Goal: Book appointment/travel/reservation

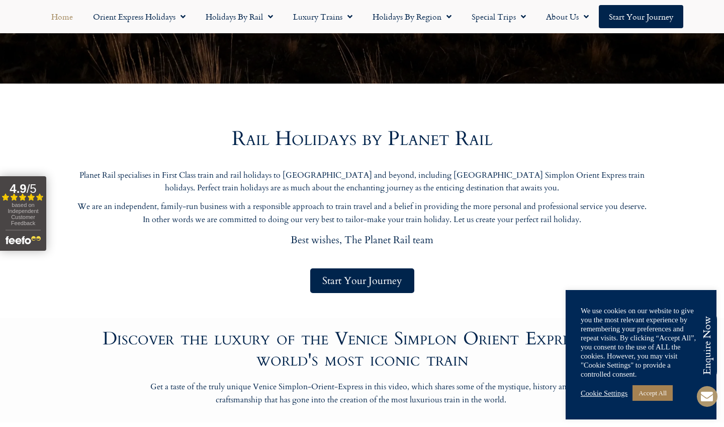
scroll to position [349, 0]
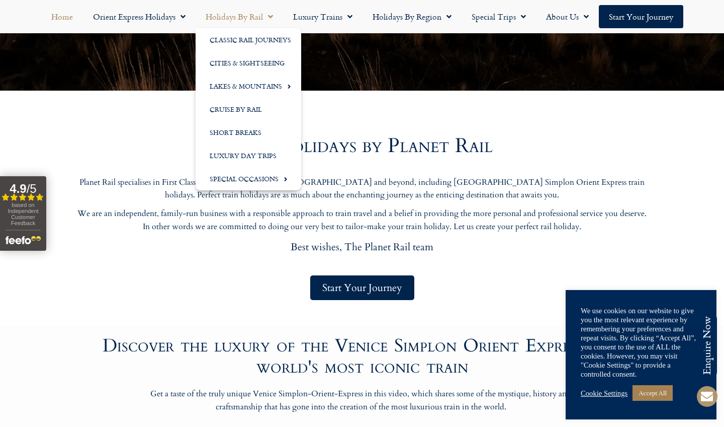
click at [244, 18] on link "Holidays by Rail" at bounding box center [240, 16] width 88 height 23
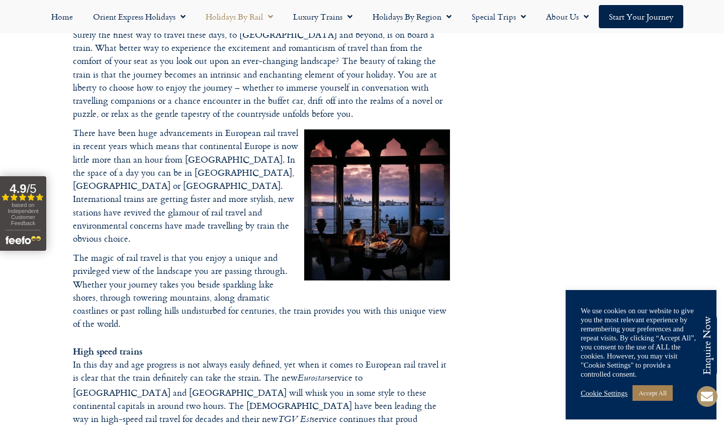
scroll to position [360, 0]
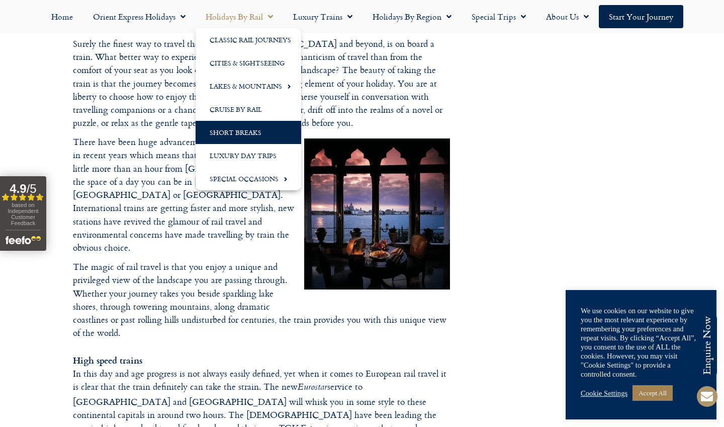
click at [250, 132] on link "Short Breaks" at bounding box center [249, 132] width 106 height 23
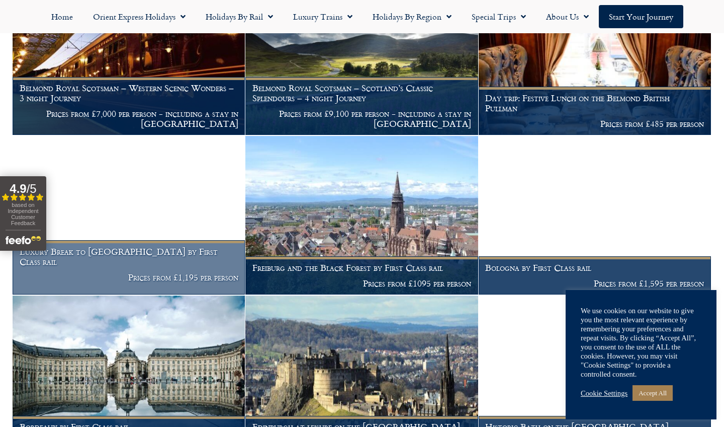
scroll to position [1103, 0]
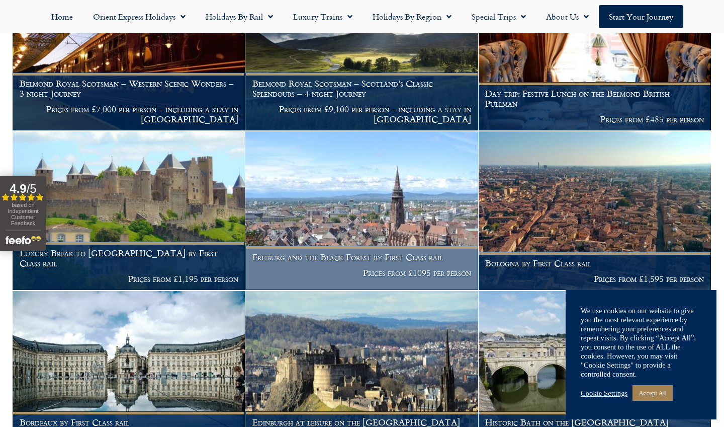
click at [324, 252] on h1 "Freiburg and the Black Forest by First Class rail" at bounding box center [362, 257] width 219 height 10
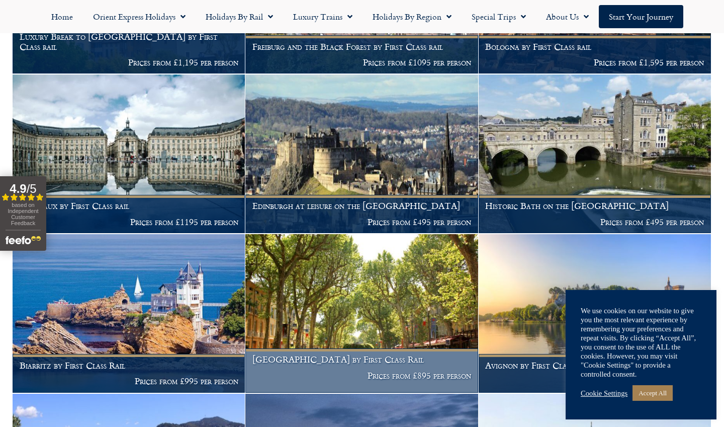
scroll to position [1321, 0]
